Goal: Transaction & Acquisition: Book appointment/travel/reservation

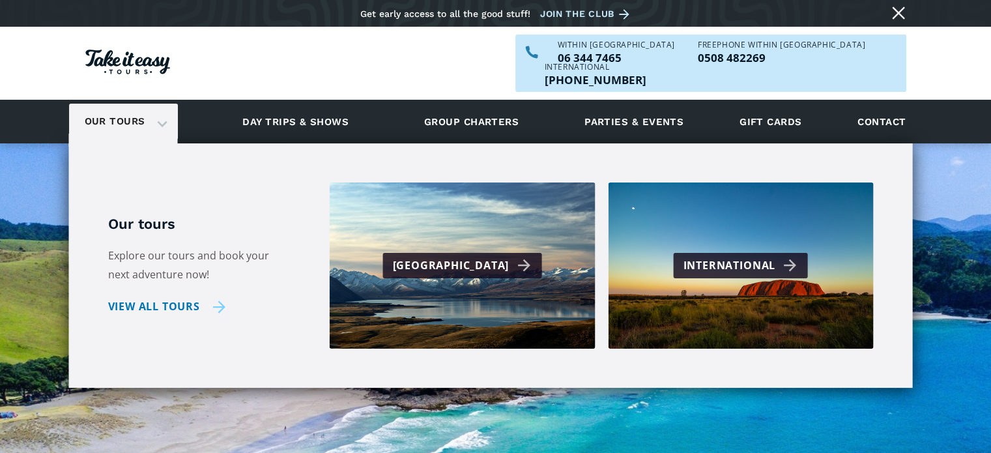
click at [184, 297] on link "View all tours" at bounding box center [167, 306] width 118 height 19
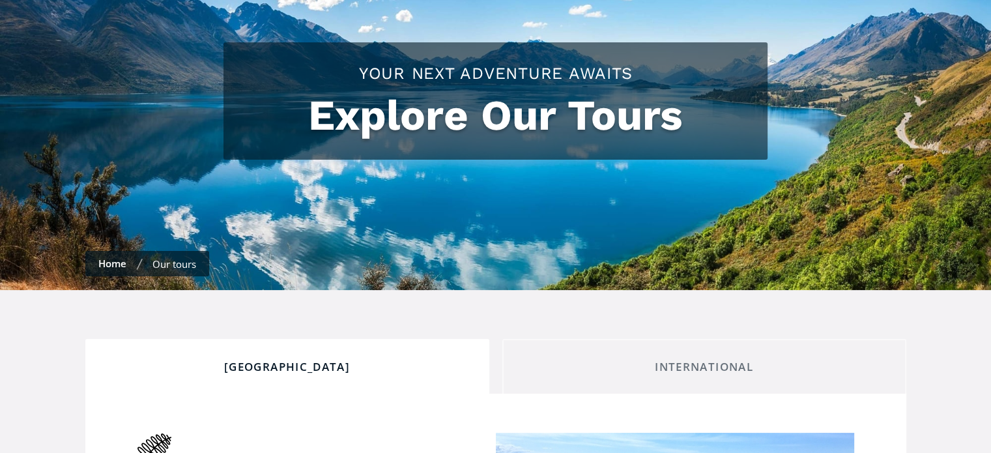
checkbox input "true"
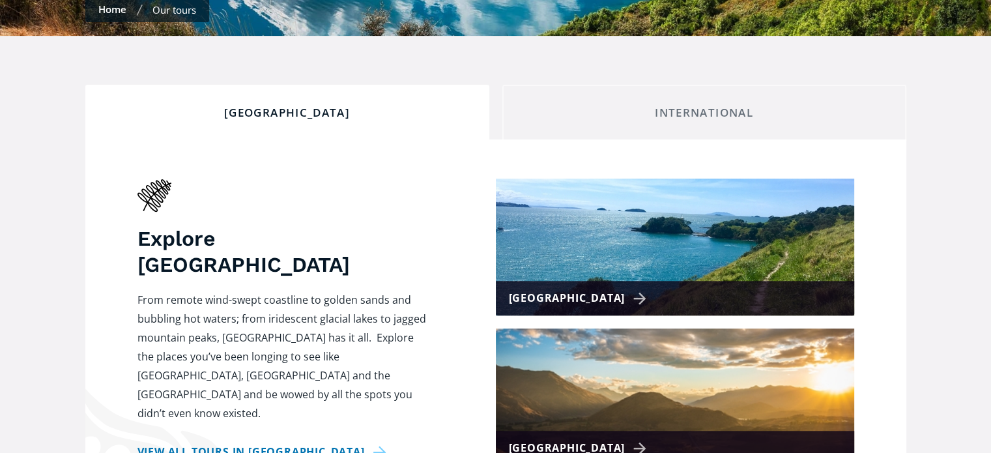
scroll to position [456, 0]
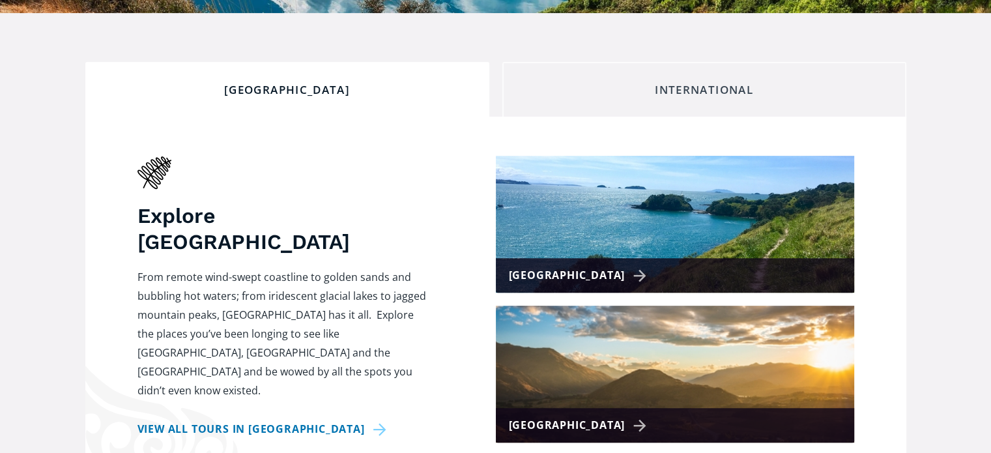
click at [555, 62] on link "International" at bounding box center [704, 89] width 404 height 55
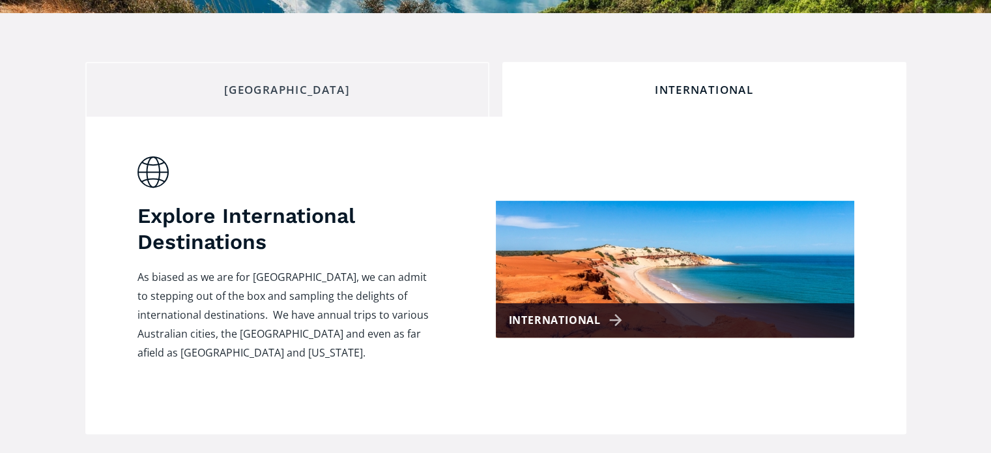
click at [357, 83] on div "[GEOGRAPHIC_DATA]" at bounding box center [287, 90] width 382 height 14
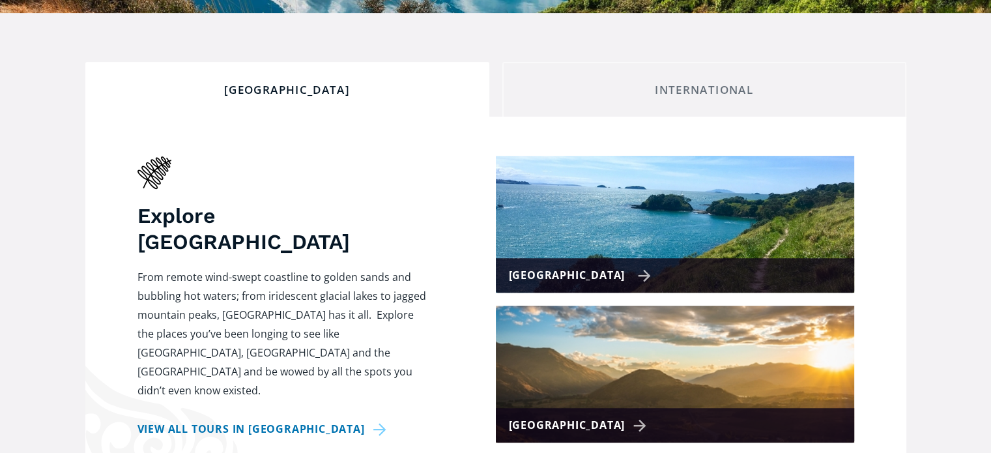
click at [635, 221] on img at bounding box center [675, 224] width 358 height 137
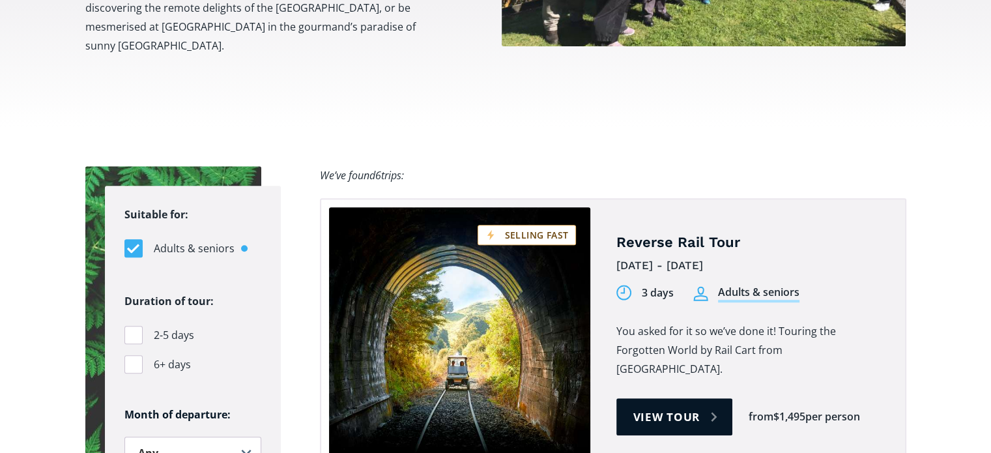
scroll to position [782, 0]
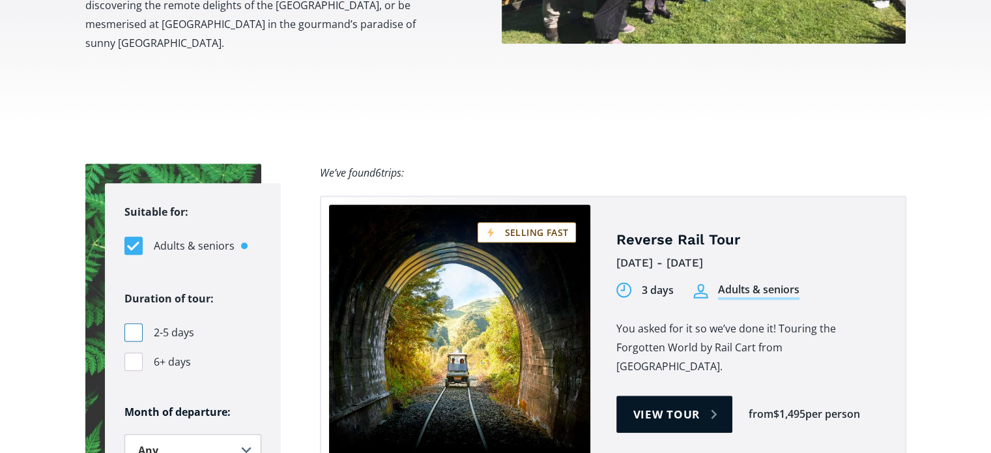
click at [134, 323] on div "Filters" at bounding box center [133, 332] width 18 height 18
click at [133, 328] on input "2-5 days" at bounding box center [128, 332] width 8 height 8
checkbox input "true"
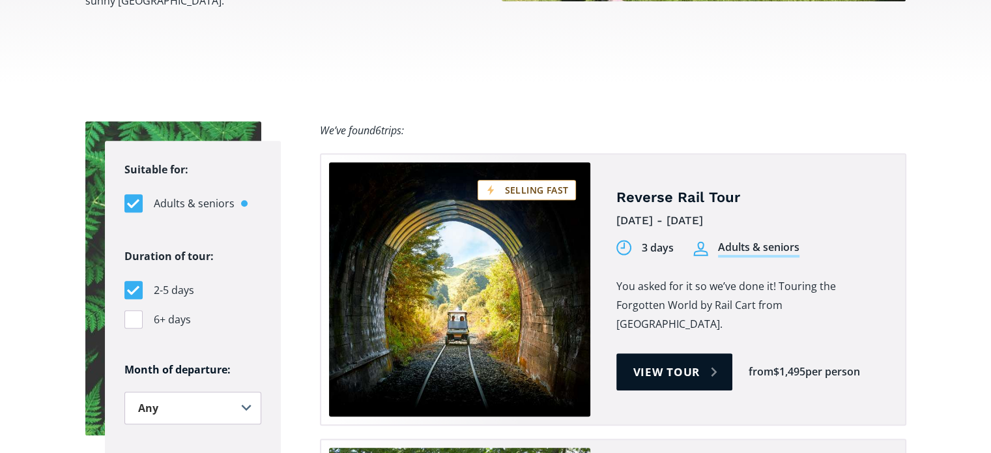
scroll to position [847, 0]
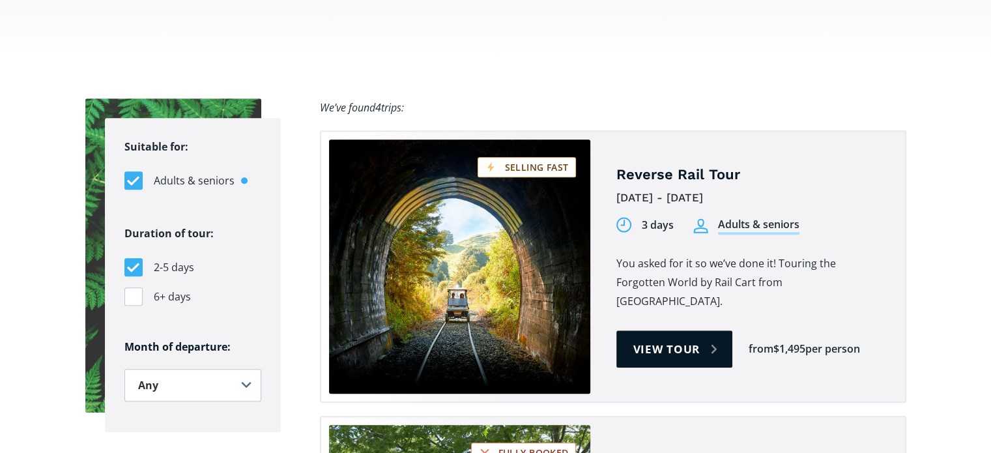
click at [134, 171] on div "Filters" at bounding box center [133, 180] width 18 height 18
click at [133, 177] on input "Adults & seniors" at bounding box center [128, 181] width 8 height 8
checkbox input "false"
click at [234, 369] on select "Any January February March April May June July August September October Novembe…" at bounding box center [192, 385] width 137 height 33
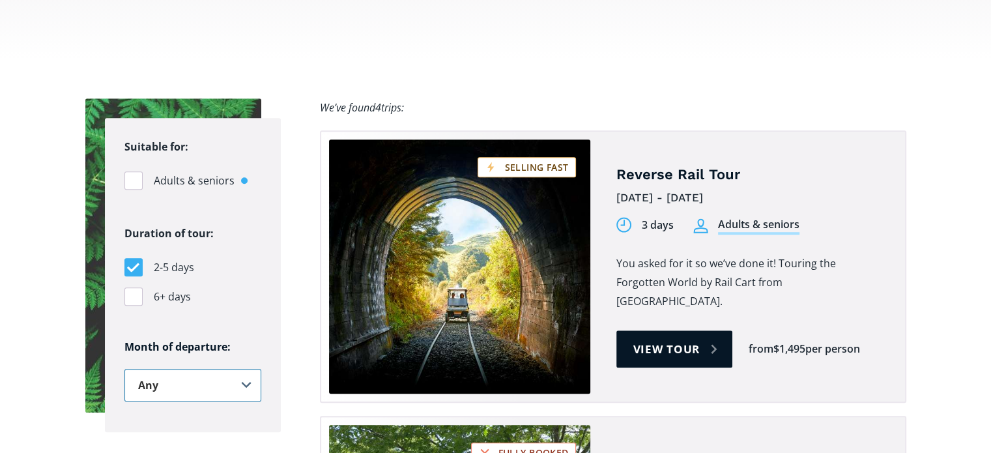
click at [234, 369] on select "Any January February March April May June July August September October Novembe…" at bounding box center [192, 385] width 137 height 33
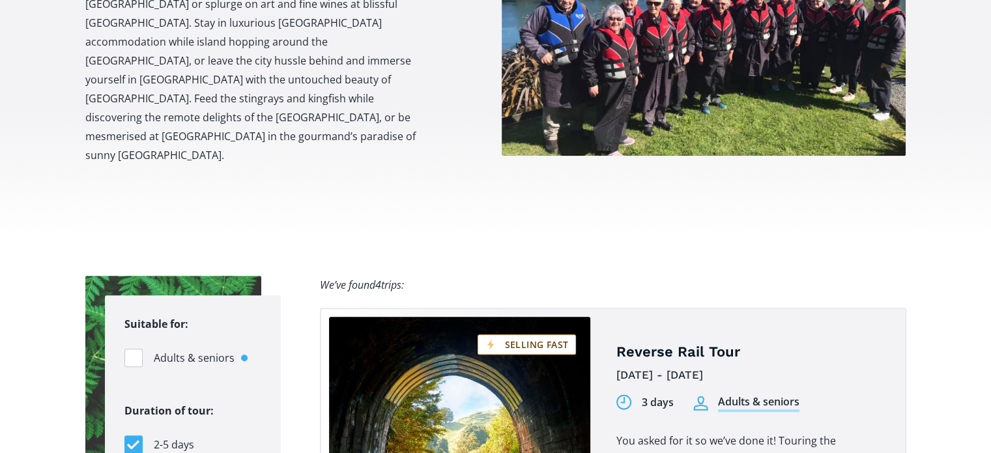
scroll to position [587, 0]
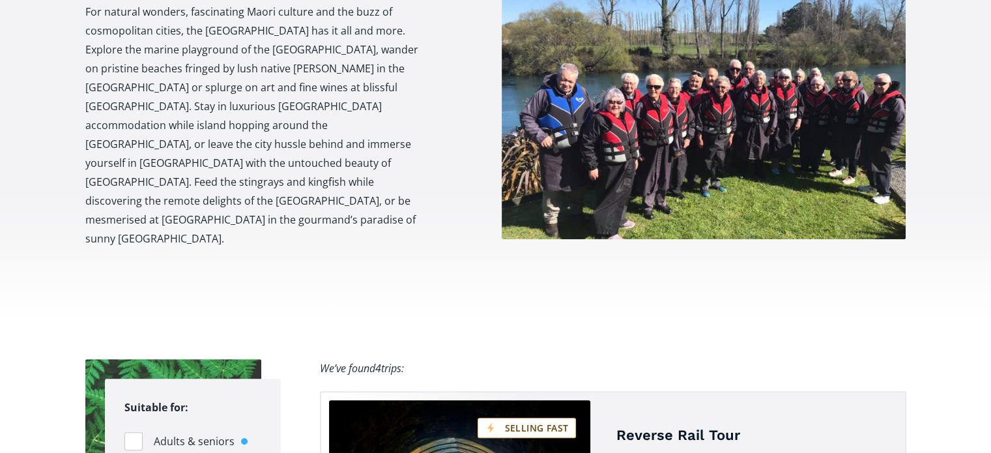
click at [501, 239] on section "About The North Island For natural wonders, fascinating Maori culture and the b…" at bounding box center [495, 112] width 991 height 415
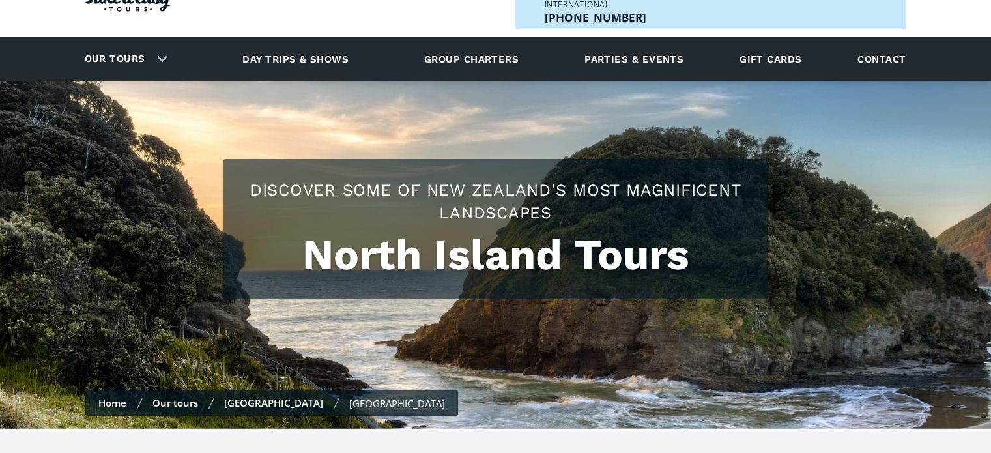
scroll to position [0, 0]
